Goal: Transaction & Acquisition: Download file/media

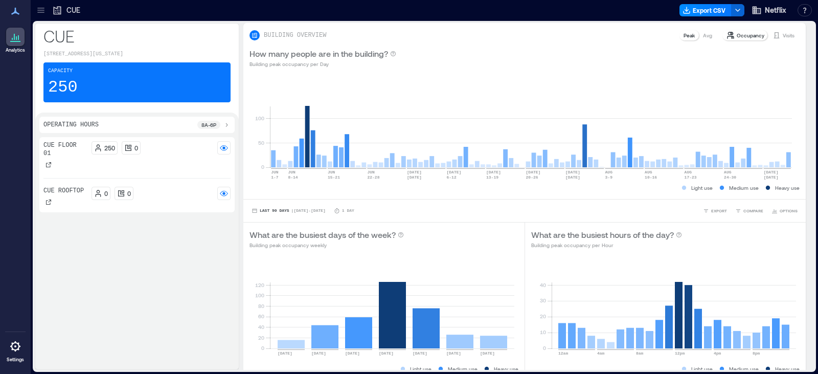
click at [41, 6] on icon at bounding box center [41, 10] width 10 height 10
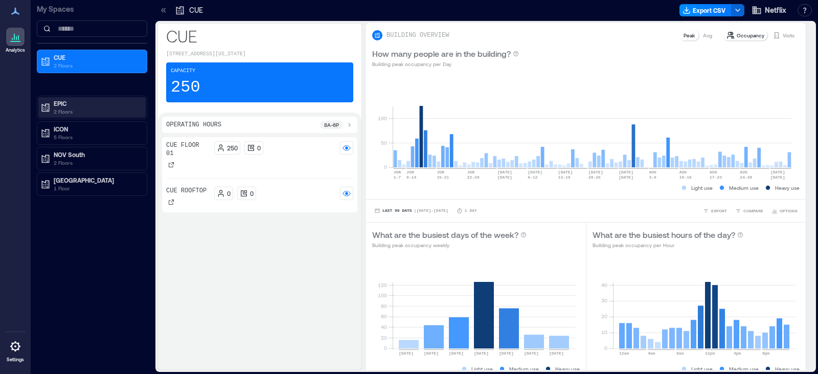
click at [68, 107] on p "2 Floors" at bounding box center [97, 111] width 86 height 8
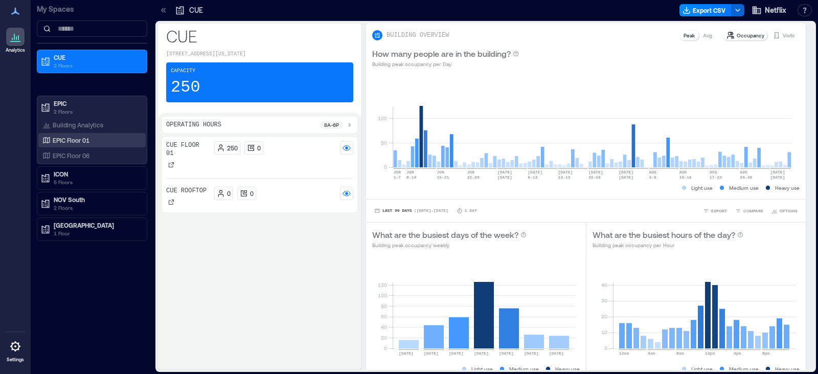
click at [76, 141] on p "EPIC Floor 01" at bounding box center [71, 140] width 37 height 8
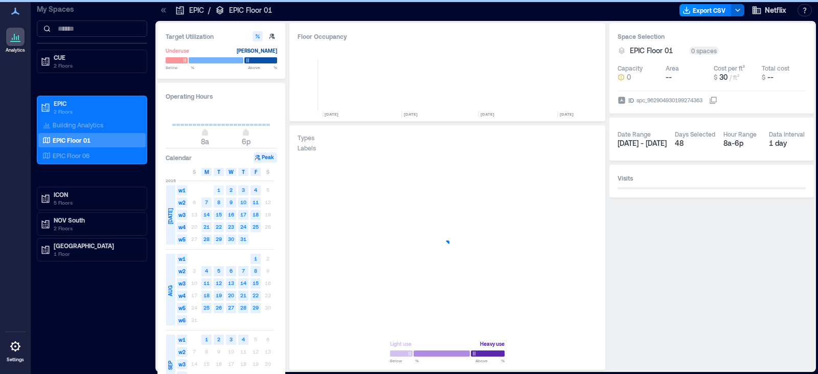
scroll to position [0, 1687]
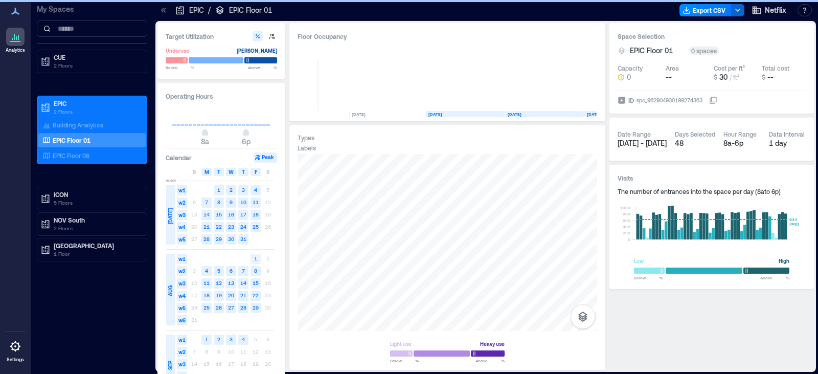
click at [257, 259] on rect at bounding box center [256, 259] width 10 height 10
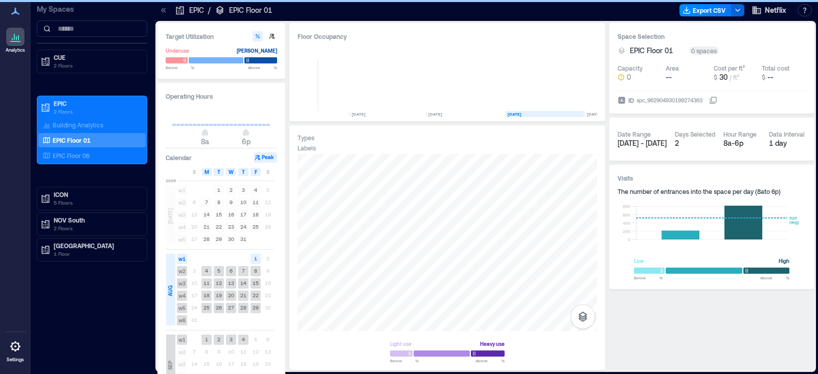
click at [245, 340] on text "4" at bounding box center [243, 339] width 3 height 6
click at [245, 341] on text "4" at bounding box center [243, 339] width 3 height 6
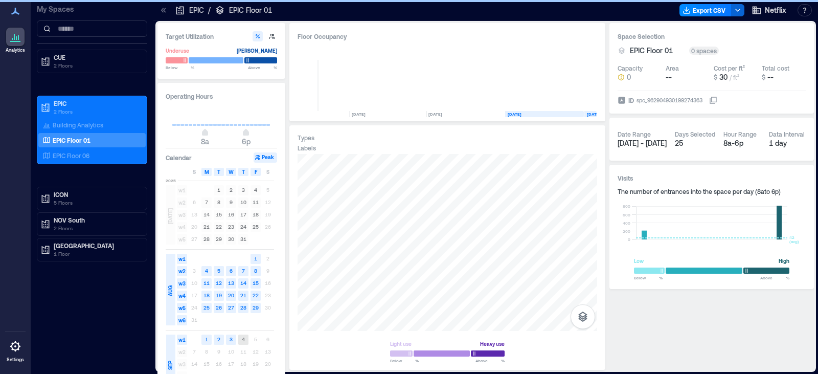
click at [256, 260] on text "1" at bounding box center [255, 258] width 3 height 6
click at [242, 341] on text "4" at bounding box center [243, 339] width 3 height 6
click at [242, 293] on text "21" at bounding box center [243, 295] width 6 height 6
click at [256, 259] on text "1" at bounding box center [255, 258] width 3 height 6
click at [242, 341] on text "4" at bounding box center [243, 339] width 3 height 6
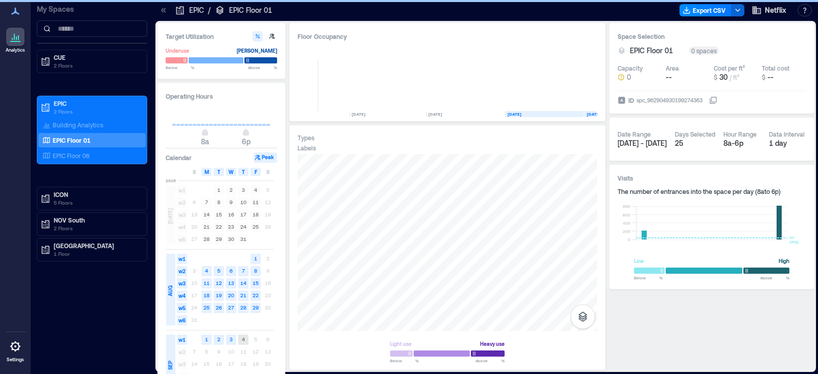
click at [257, 263] on rect at bounding box center [256, 259] width 10 height 10
click at [242, 339] on text "4" at bounding box center [243, 339] width 3 height 6
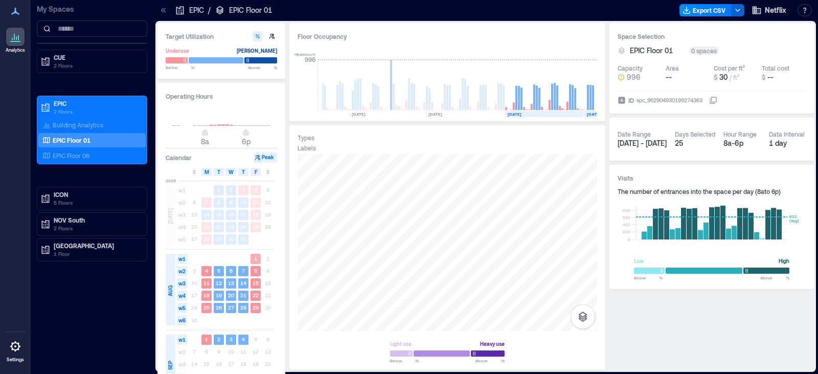
click at [257, 260] on text "1" at bounding box center [255, 258] width 3 height 6
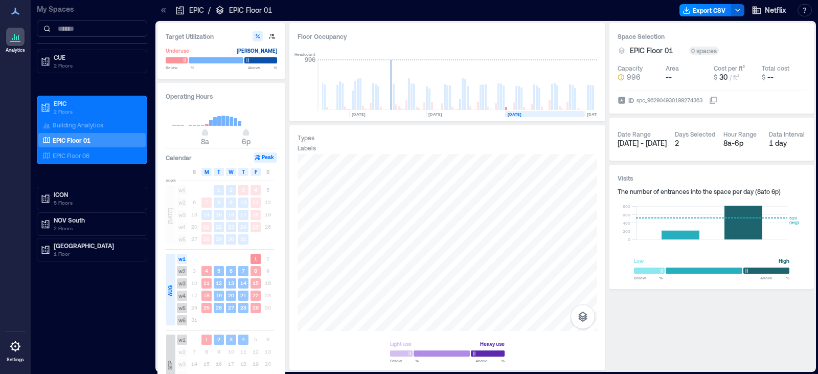
click at [243, 340] on text "4" at bounding box center [243, 339] width 3 height 6
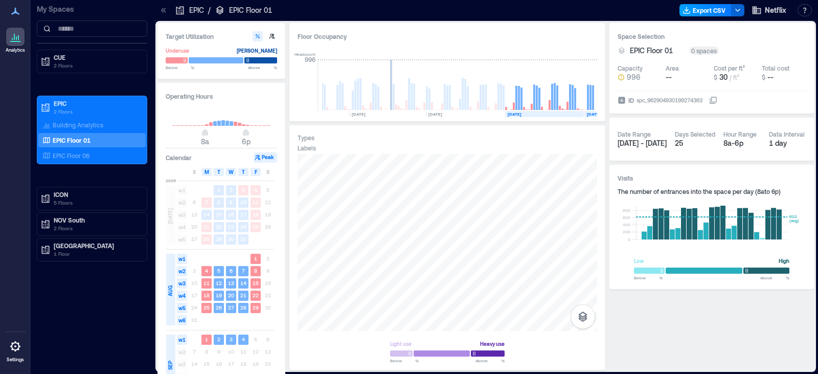
click at [714, 9] on button "Export CSV" at bounding box center [706, 10] width 52 height 12
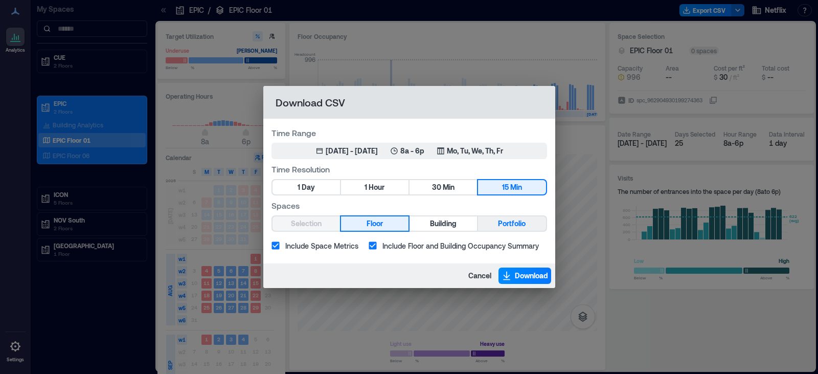
click at [512, 228] on span "Portfolio" at bounding box center [512, 223] width 28 height 13
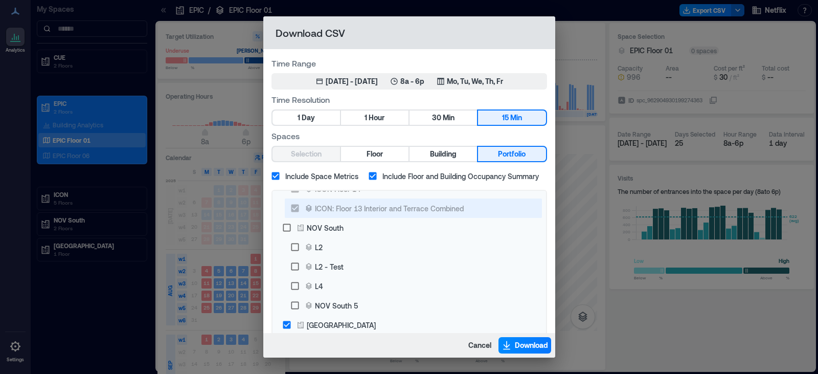
scroll to position [274, 0]
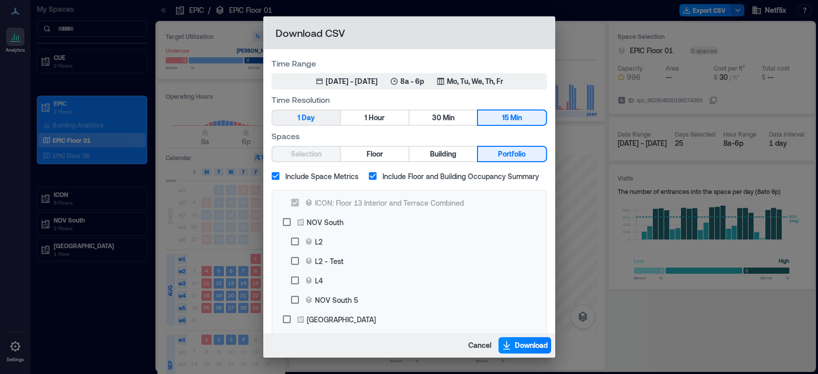
click at [306, 119] on span "Day" at bounding box center [308, 118] width 13 height 13
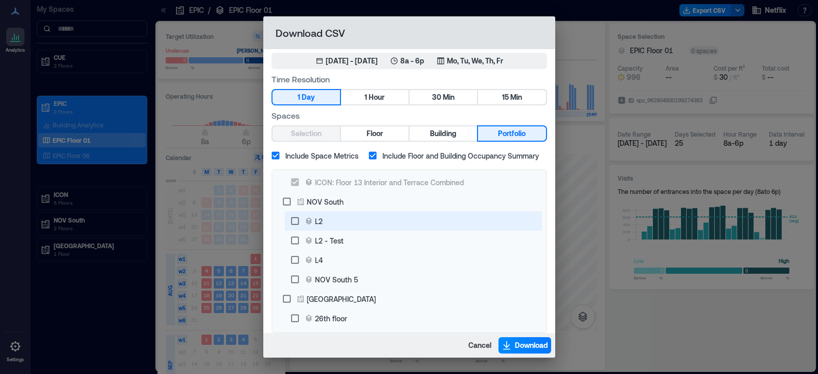
scroll to position [29, 0]
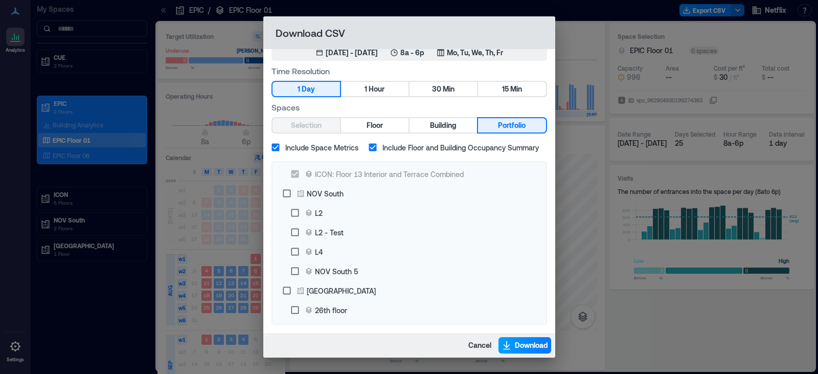
click at [522, 349] on span "Download" at bounding box center [531, 345] width 33 height 10
